Goal: Task Accomplishment & Management: Use online tool/utility

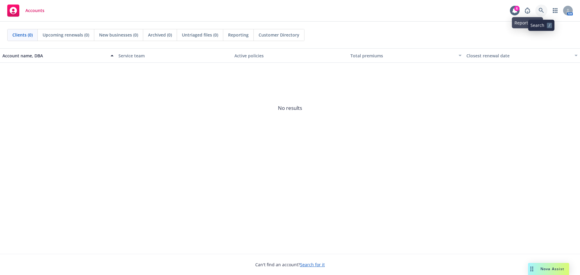
click at [537, 10] on link at bounding box center [541, 11] width 12 height 12
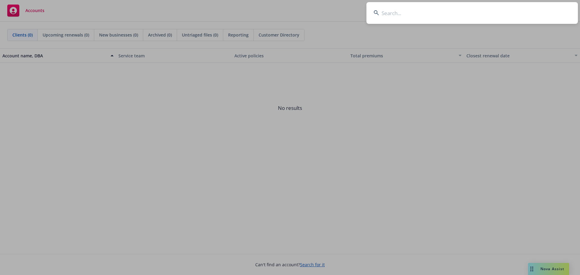
click at [392, 11] on input at bounding box center [471, 13] width 211 height 22
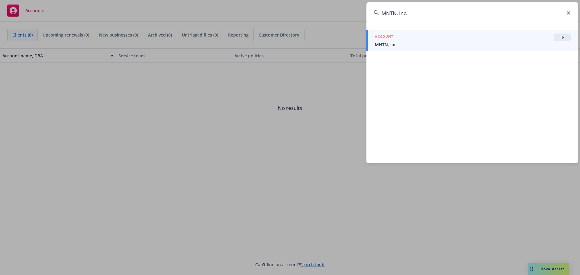
type input "MNTN, Inc."
click at [454, 39] on div "ACCOUNT TR" at bounding box center [473, 38] width 196 height 8
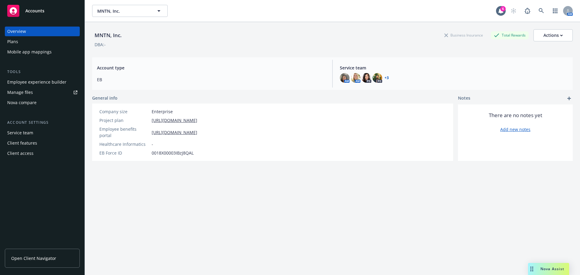
click at [15, 99] on div "Nova compare" at bounding box center [21, 103] width 29 height 10
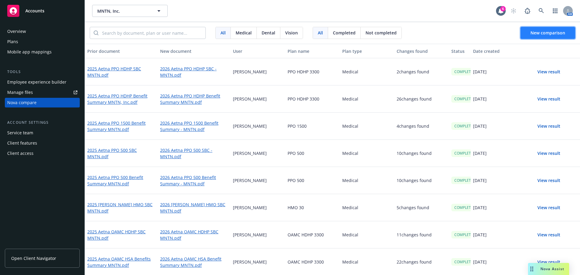
click at [544, 34] on span "New comparison" at bounding box center [547, 33] width 35 height 6
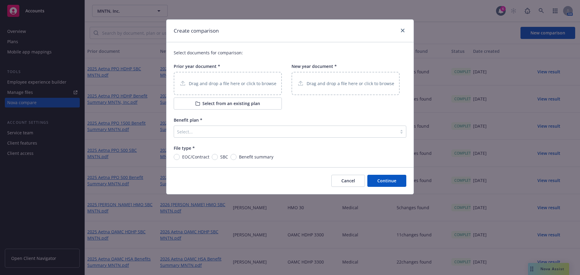
click at [228, 81] on p "Drag and drop a file here or click to browse" at bounding box center [233, 83] width 88 height 6
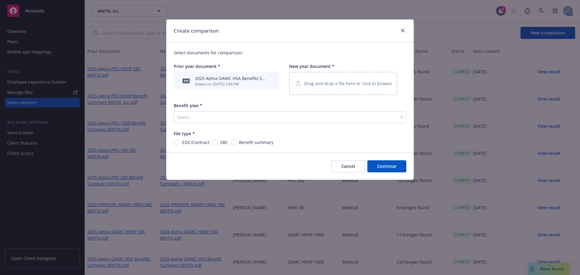
click at [325, 83] on p "Drag and drop a file here or click to browse" at bounding box center [348, 83] width 88 height 6
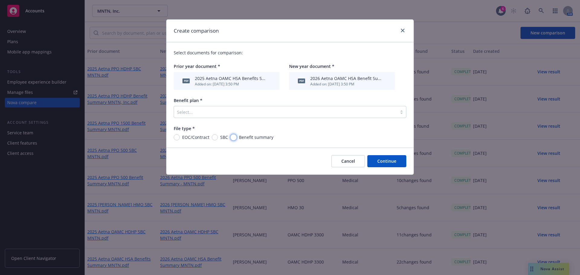
click at [233, 138] on input "Benefit summary" at bounding box center [233, 137] width 6 height 6
radio input "true"
click at [204, 112] on div at bounding box center [285, 111] width 217 height 7
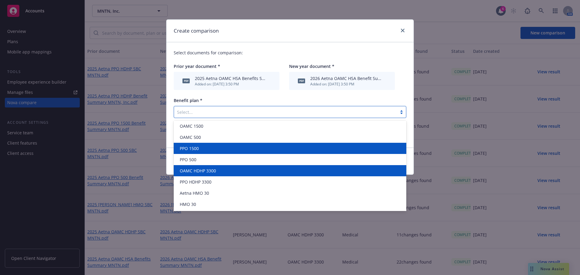
scroll to position [8, 0]
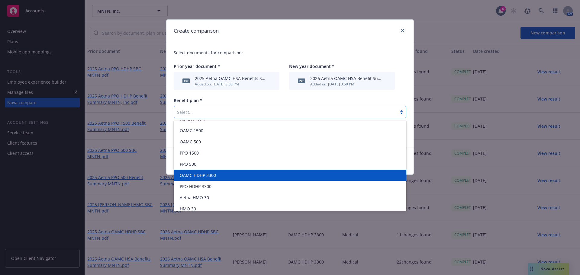
click at [205, 175] on span "OAMC HDHP 3300" at bounding box center [198, 175] width 36 height 6
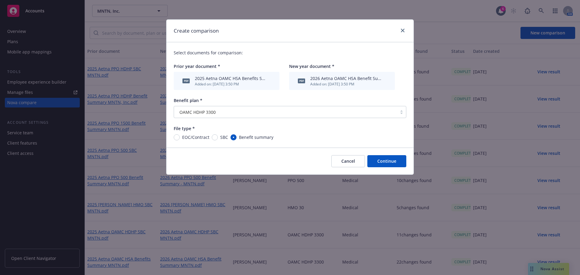
click at [388, 161] on button "Continue" at bounding box center [386, 161] width 39 height 12
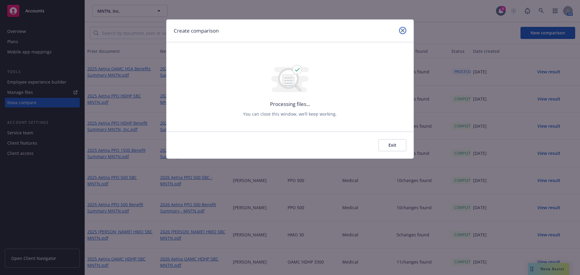
click at [402, 30] on icon "close" at bounding box center [403, 31] width 4 height 4
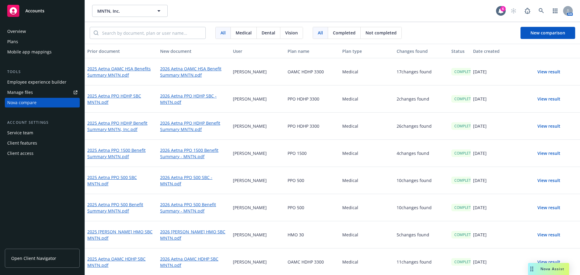
drag, startPoint x: 550, startPoint y: 72, endPoint x: 342, endPoint y: 158, distance: 224.3
click at [550, 72] on button "View result" at bounding box center [548, 72] width 42 height 12
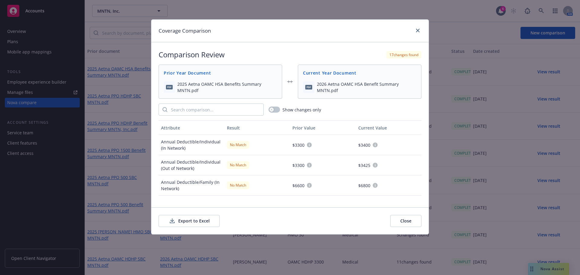
click at [192, 221] on button "Export to Excel" at bounding box center [189, 221] width 61 height 12
